Goal: Information Seeking & Learning: Learn about a topic

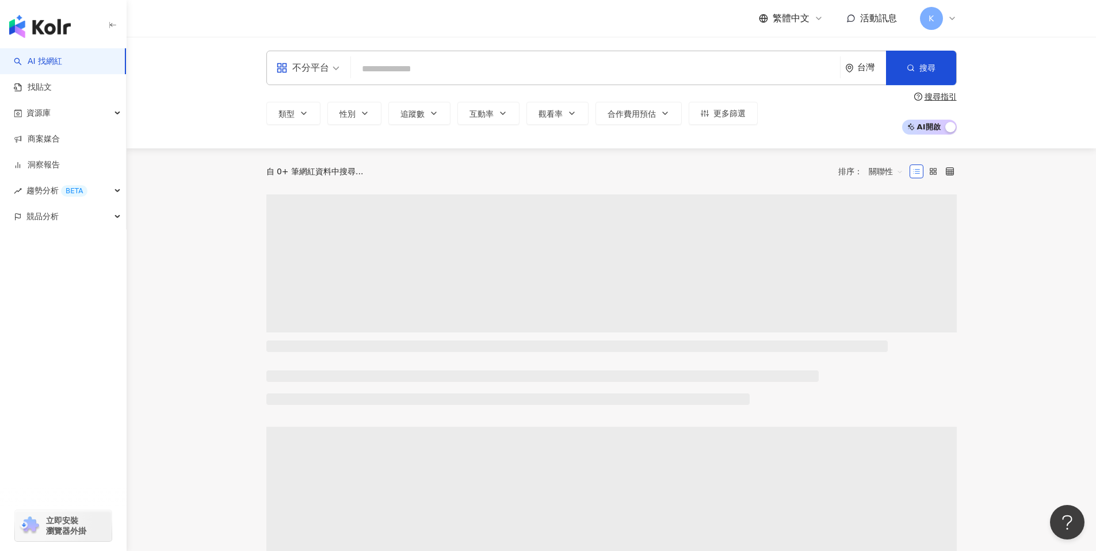
click at [466, 69] on input "search" at bounding box center [595, 69] width 480 height 22
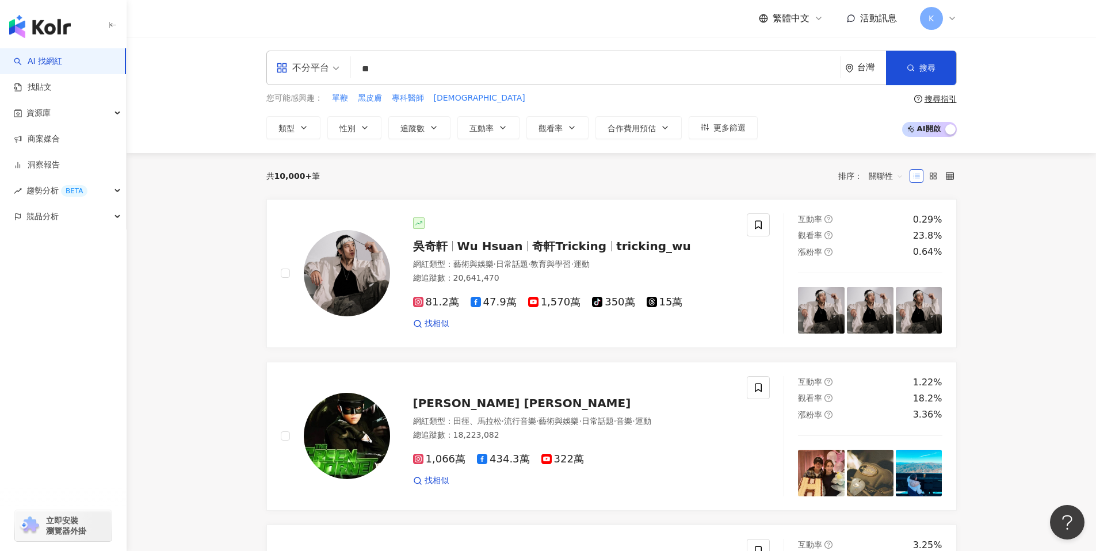
type input "*"
type input "***"
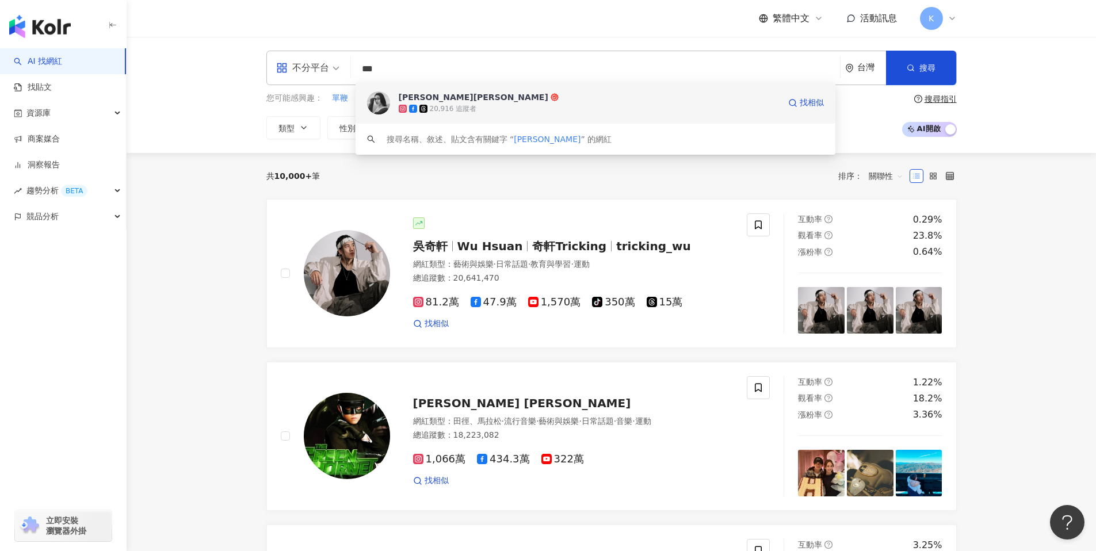
click at [469, 95] on span "[PERSON_NAME][PERSON_NAME]" at bounding box center [589, 97] width 381 height 12
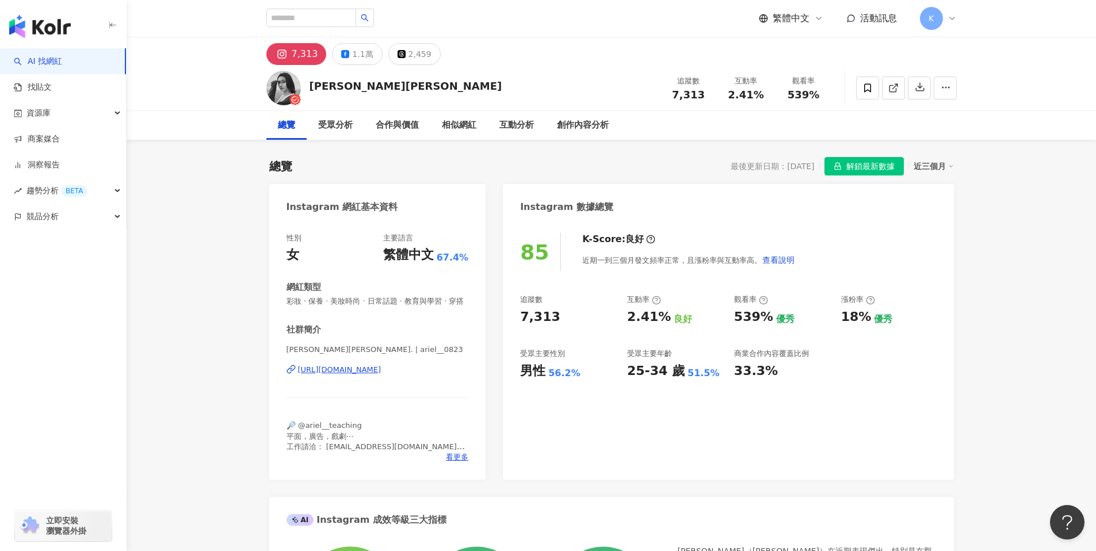
click at [771, 357] on div "商業合作內容覆蓋比例" at bounding box center [771, 354] width 75 height 10
drag, startPoint x: 767, startPoint y: 361, endPoint x: 758, endPoint y: 362, distance: 9.2
click at [767, 362] on div "33.3%" at bounding box center [756, 371] width 44 height 18
drag, startPoint x: 730, startPoint y: 309, endPoint x: 795, endPoint y: 309, distance: 64.4
click at [795, 309] on div "追蹤數 7,313 互動率 2.41% 良好 觀看率 539% 優秀 漲粉率 18% 優秀 受眾主要性別 男性 56.2% 受眾主要年齡 25-34 歲 51…" at bounding box center [728, 336] width 416 height 85
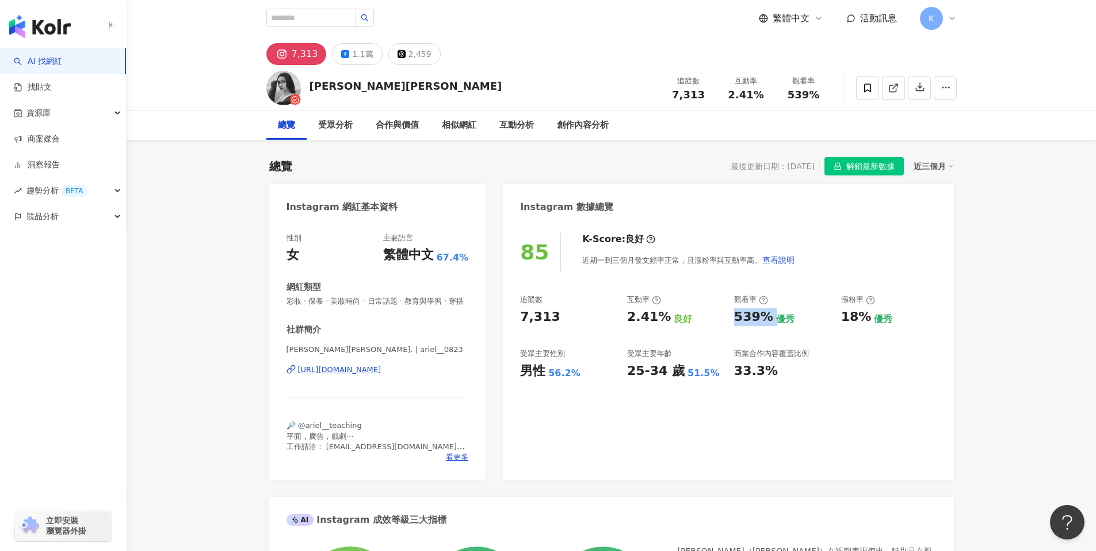
drag, startPoint x: 745, startPoint y: 308, endPoint x: 744, endPoint y: 316, distance: 8.7
click at [745, 308] on div "539%" at bounding box center [753, 317] width 39 height 18
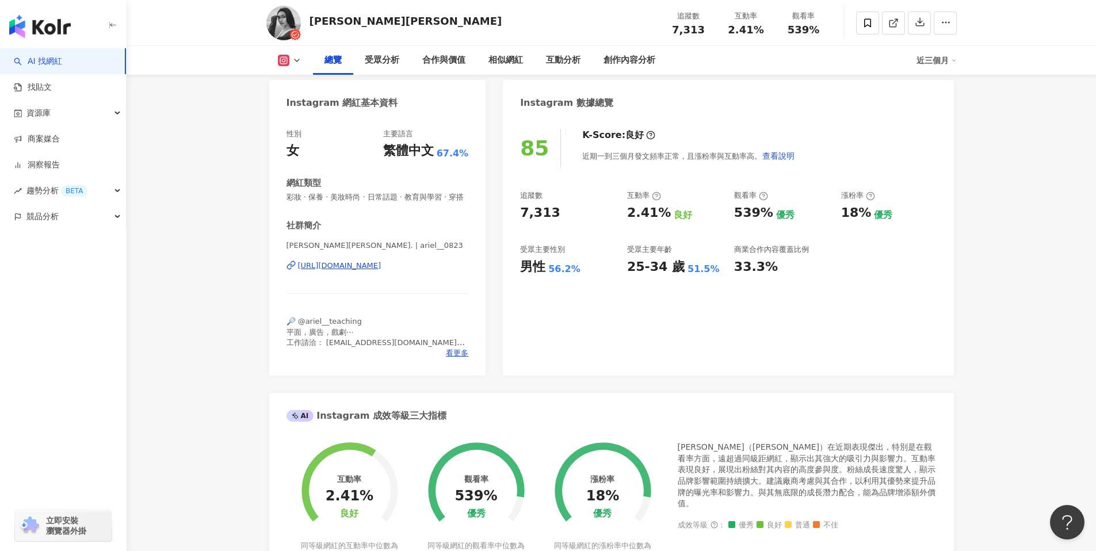
scroll to position [105, 0]
drag, startPoint x: 522, startPoint y: 267, endPoint x: 558, endPoint y: 268, distance: 36.2
click at [558, 268] on div "男性 56.2%" at bounding box center [567, 267] width 95 height 18
click at [579, 281] on div "85 K-Score : 良好 近期一到三個月發文頻率正常，且漲粉率與互動率高。 查看說明 追蹤數 7,313 互動率 2.41% 良好 觀看率 539% 優…" at bounding box center [728, 246] width 450 height 258
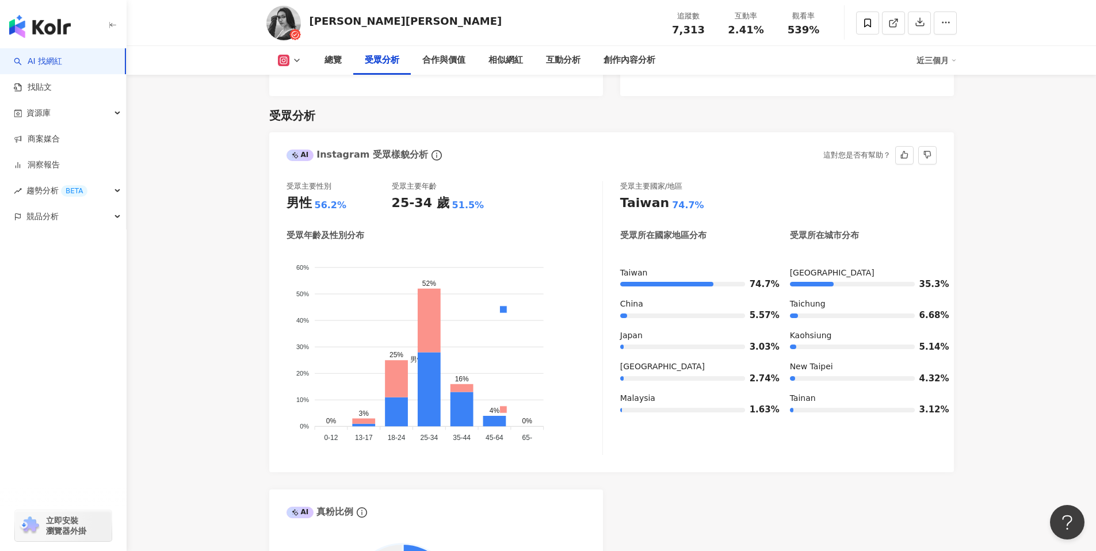
scroll to position [959, 0]
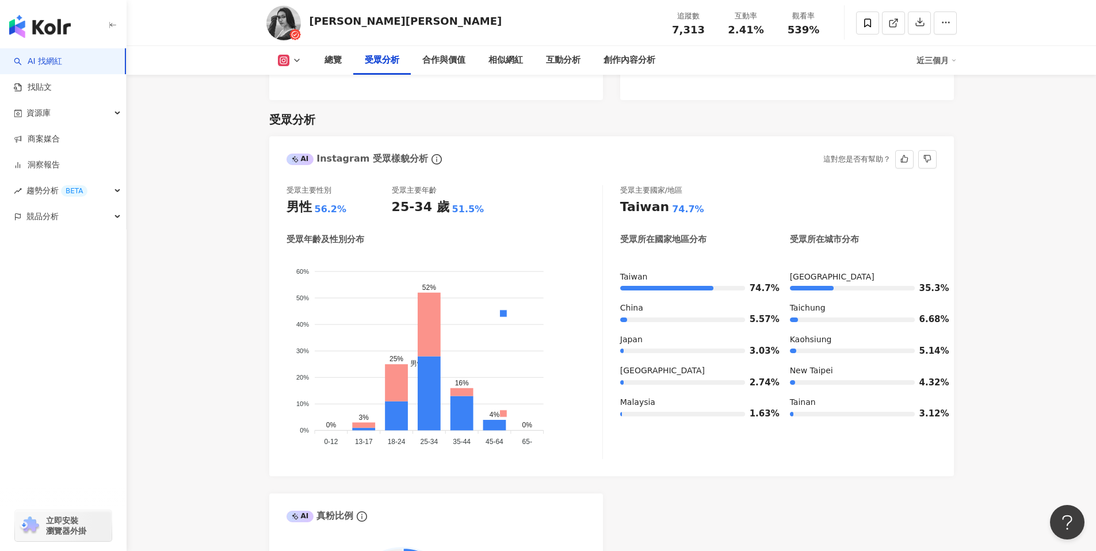
click at [645, 466] on div "受眾主要性別 男性 56.2% 受眾主要年齡 25-34 歲 51.5% 受眾年齡及性別分布 男性 女性 60% 60% 50% 50% 40% 40% 30…" at bounding box center [611, 325] width 684 height 303
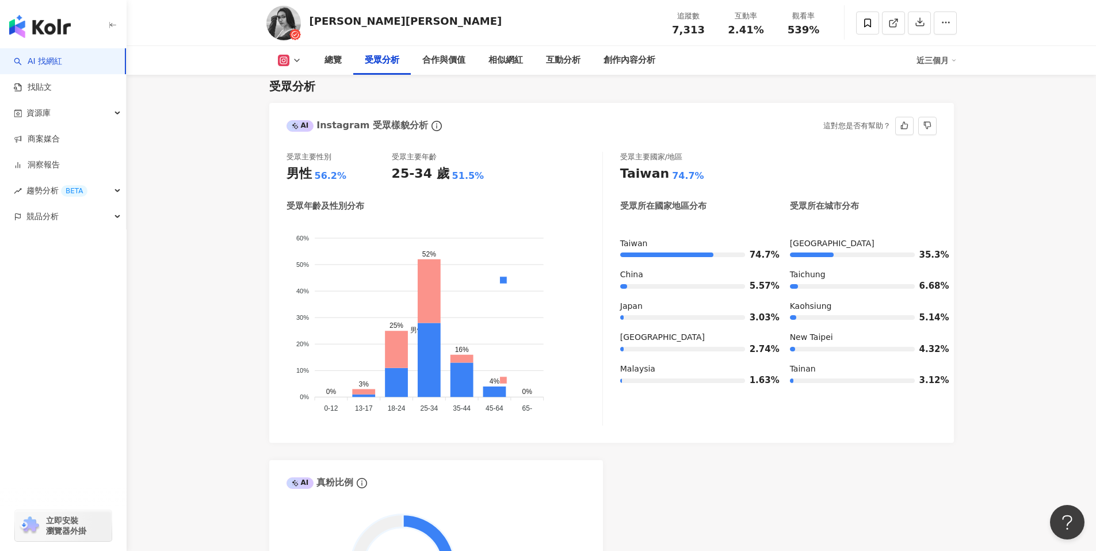
scroll to position [986, 0]
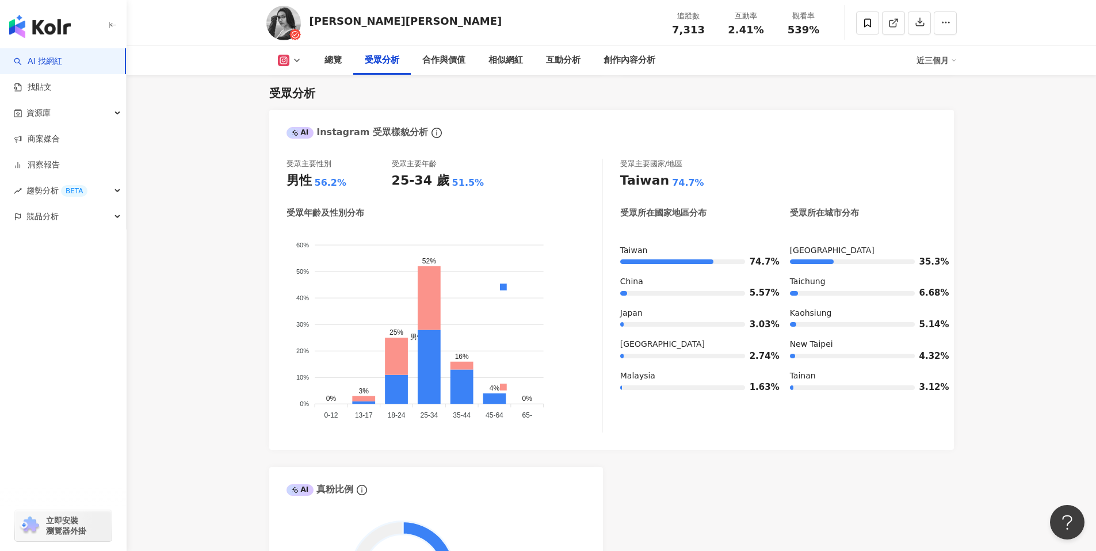
click at [559, 450] on div "AI Instagram 受眾樣貌分析 受眾主要性別 男性 56.2% 受眾主要年齡 25-34 歲 51.5% 受眾年齡及性別分布 男性 女性 60% 60…" at bounding box center [611, 379] width 684 height 539
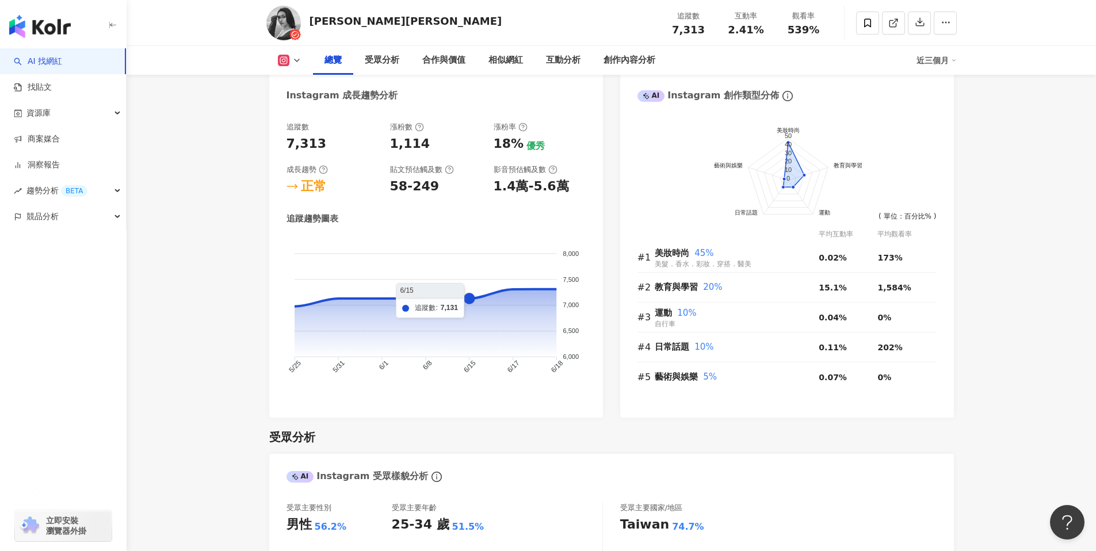
scroll to position [596, 0]
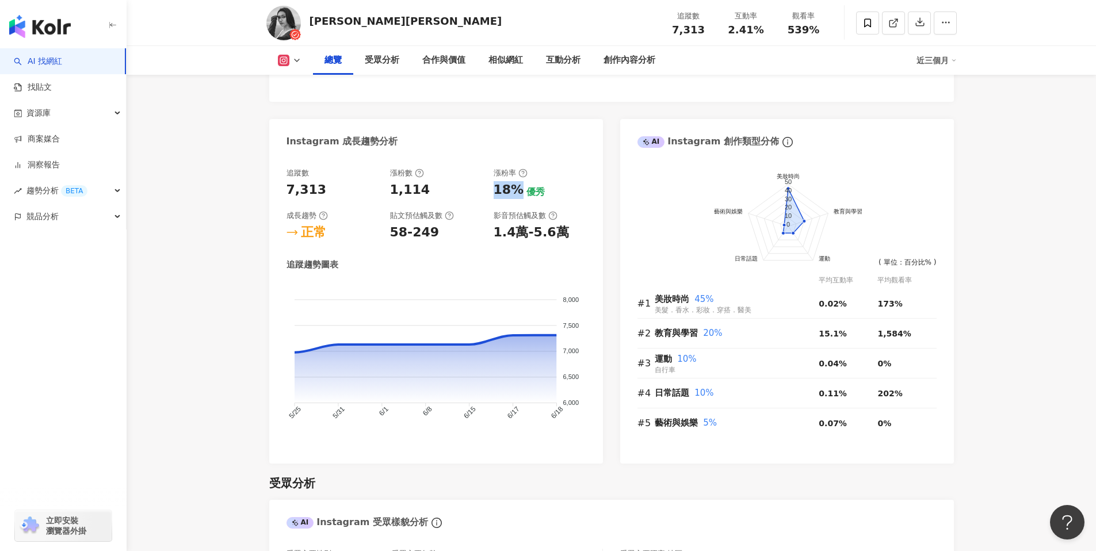
drag, startPoint x: 492, startPoint y: 185, endPoint x: 515, endPoint y: 183, distance: 23.0
click at [515, 183] on div "18%" at bounding box center [509, 190] width 30 height 18
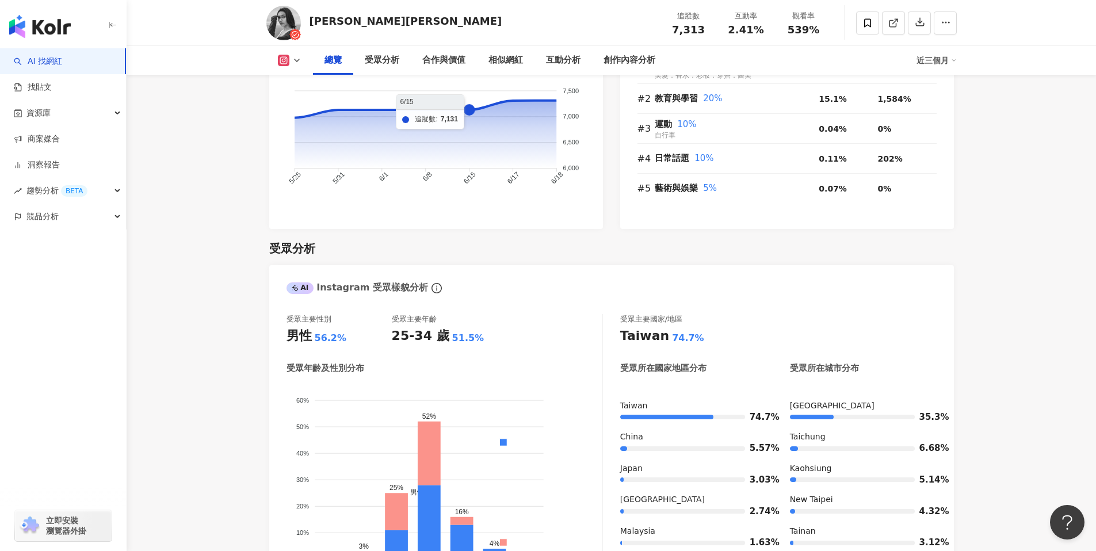
scroll to position [1260, 0]
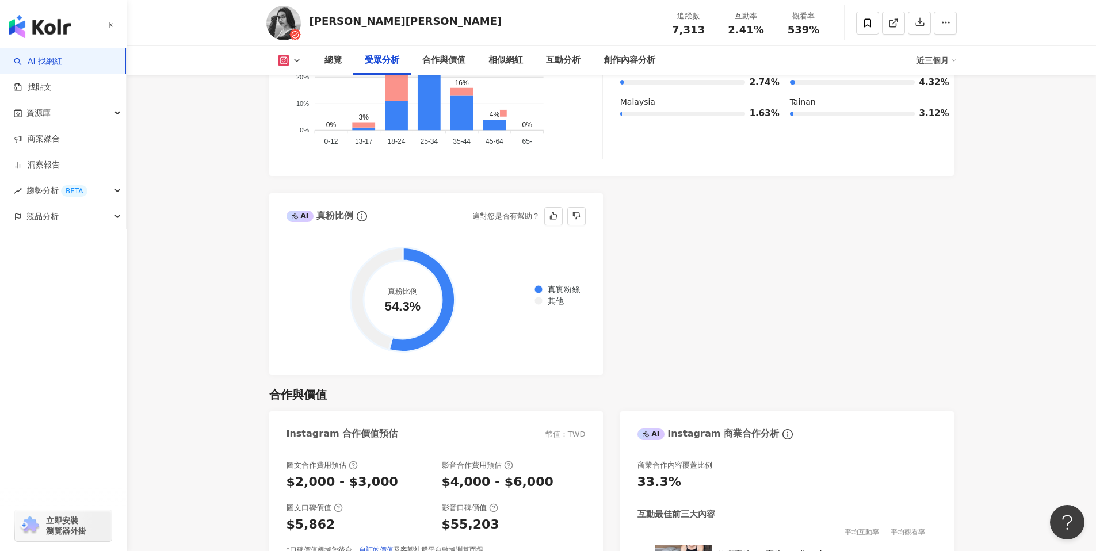
click at [454, 319] on foreignobject "真實粉絲 其他" at bounding box center [435, 300] width 299 height 116
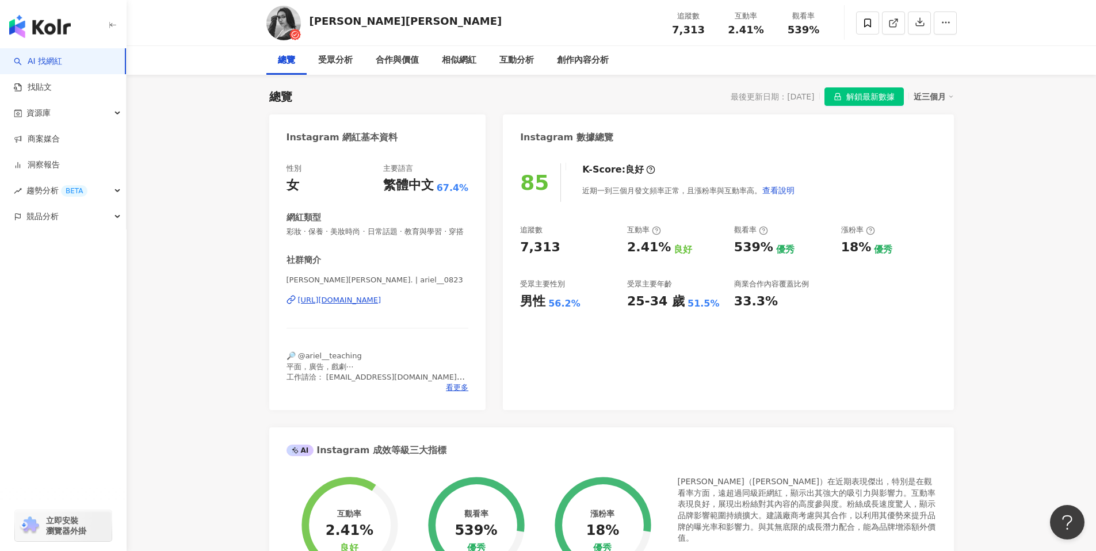
scroll to position [0, 0]
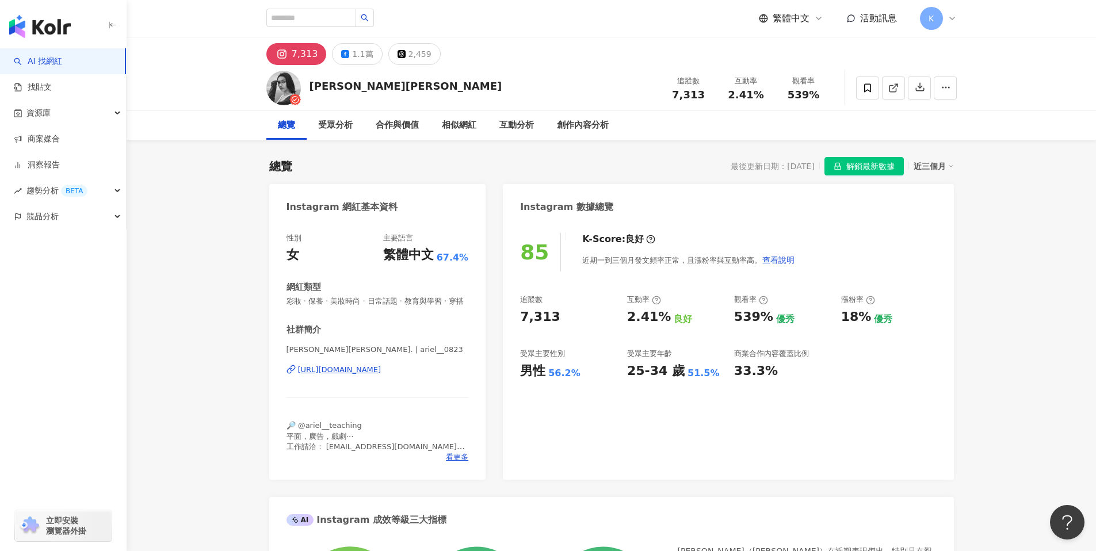
click at [376, 366] on div "[URL][DOMAIN_NAME]" at bounding box center [339, 370] width 83 height 10
